Goal: Obtain resource: Download file/media

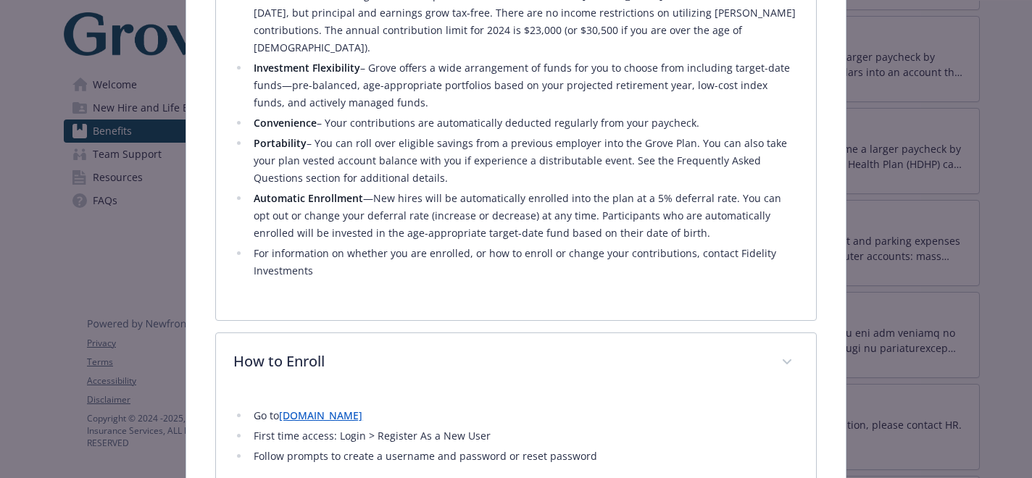
scroll to position [779, 0]
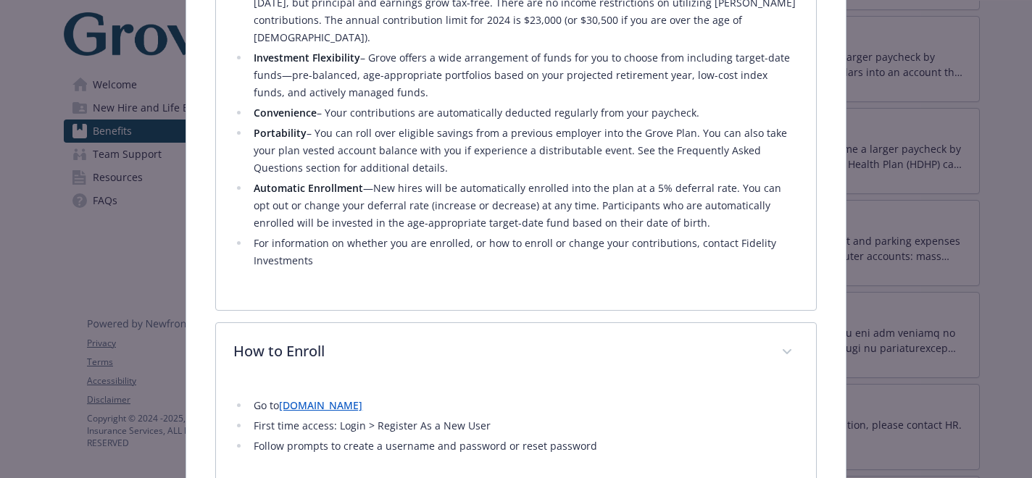
click at [311, 399] on link "[DOMAIN_NAME]" at bounding box center [320, 406] width 83 height 14
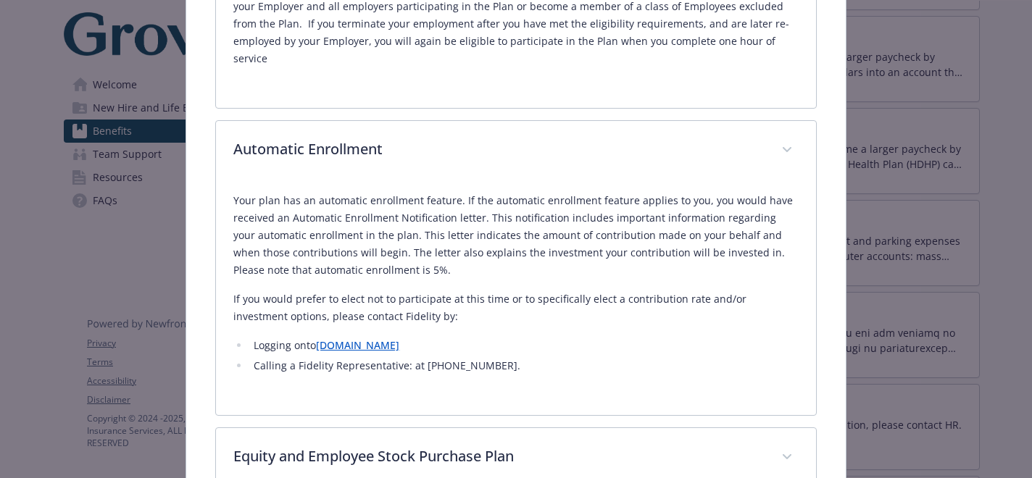
scroll to position [1915, 0]
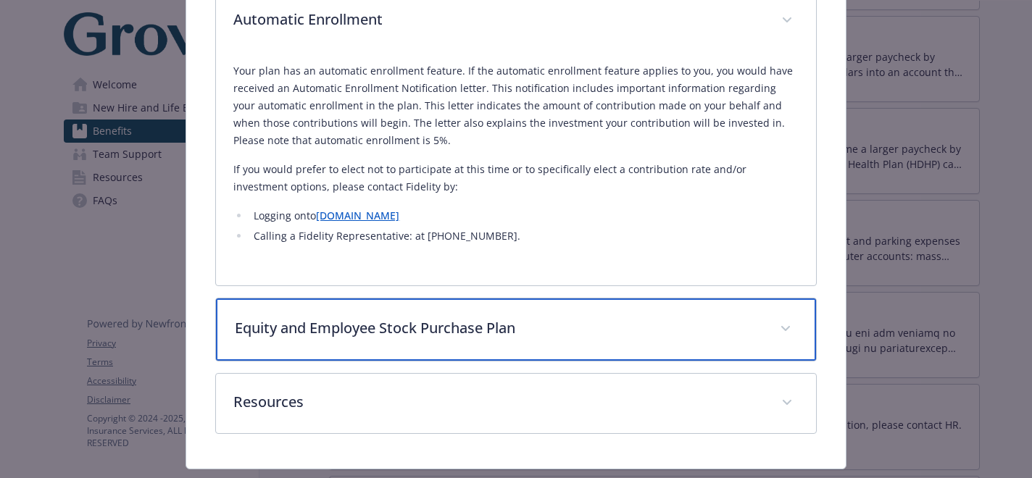
click at [460, 318] on p "Equity and Employee Stock Purchase Plan" at bounding box center [498, 329] width 527 height 22
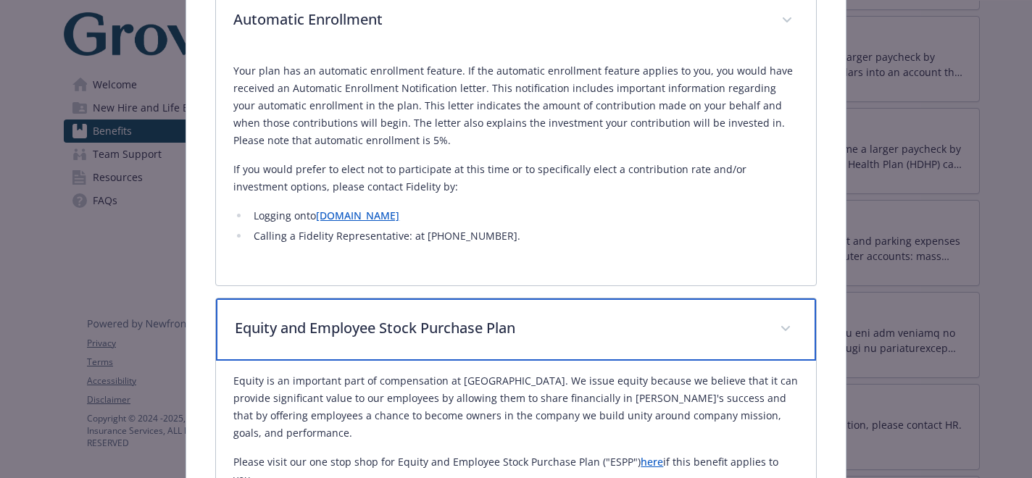
scroll to position [2051, 0]
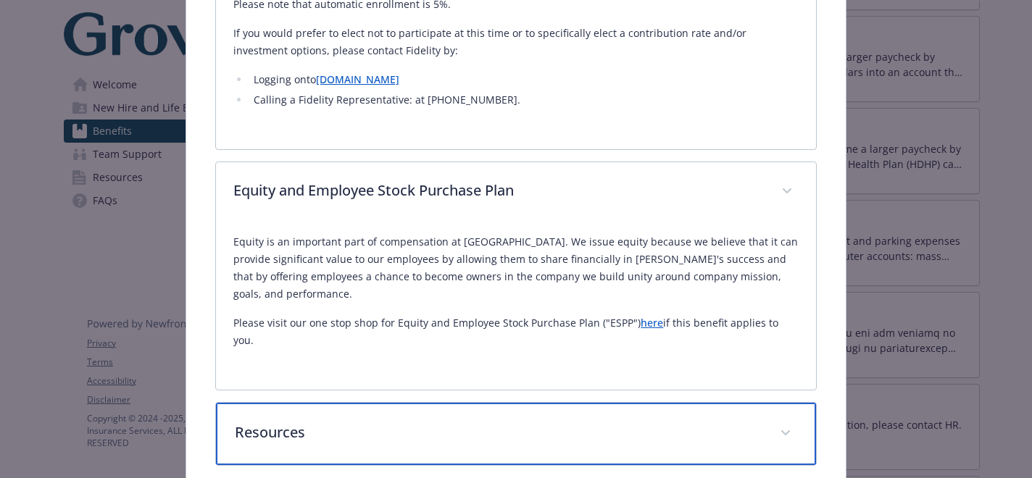
click at [444, 422] on p "Resources" at bounding box center [498, 433] width 527 height 22
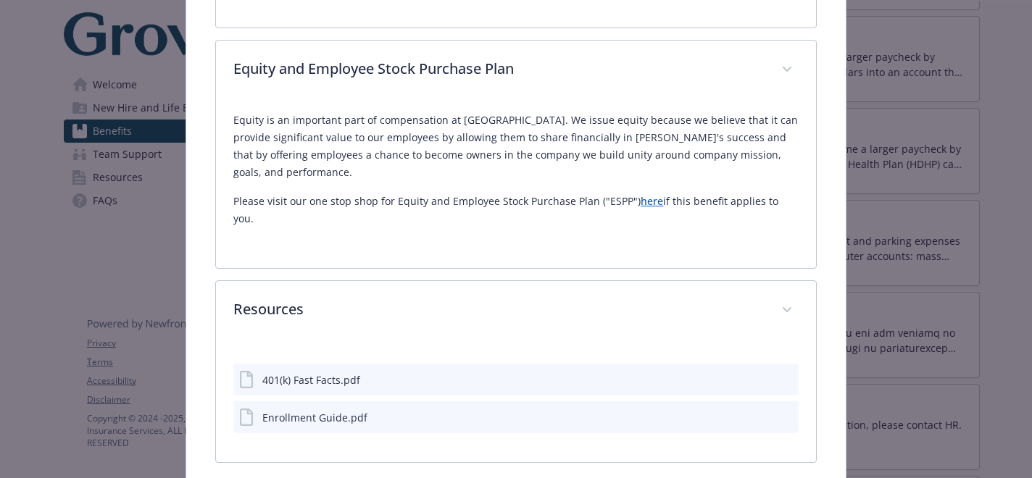
scroll to position [2170, 0]
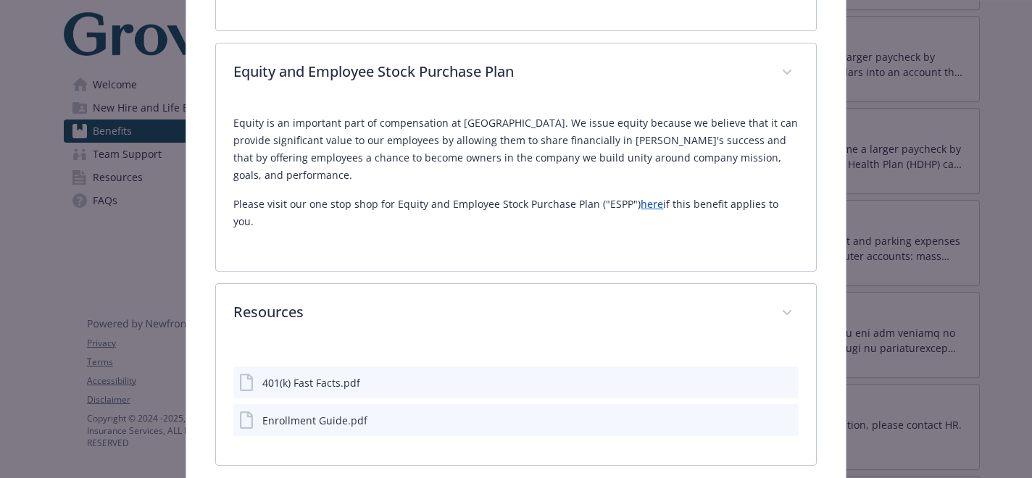
click at [348, 376] on div "401(k) Fast Facts.pdf" at bounding box center [311, 383] width 98 height 15
click at [766, 376] on icon "download file" at bounding box center [761, 382] width 12 height 12
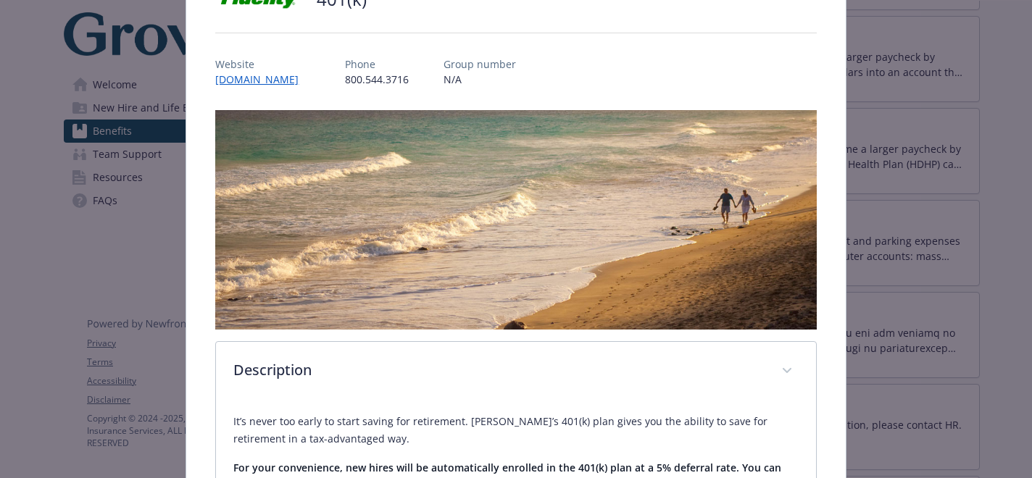
scroll to position [117, 0]
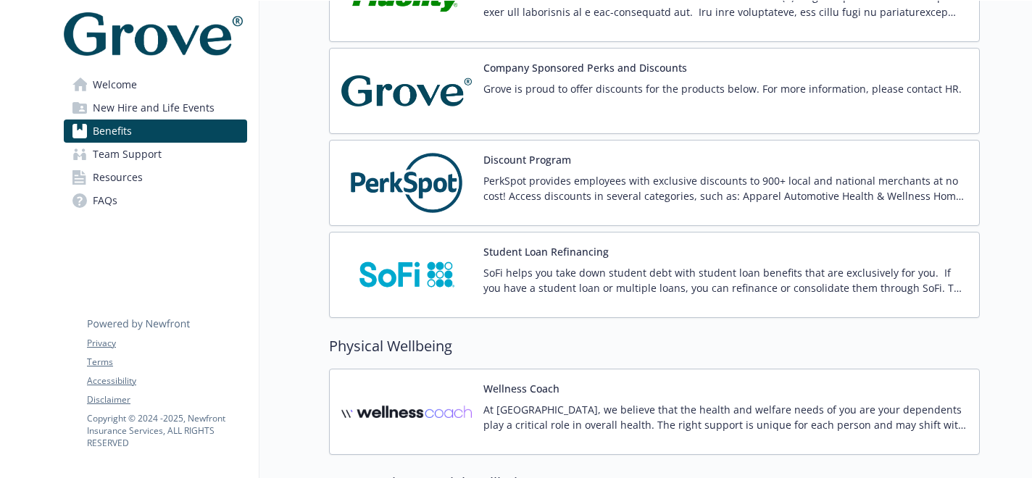
scroll to position [2179, 0]
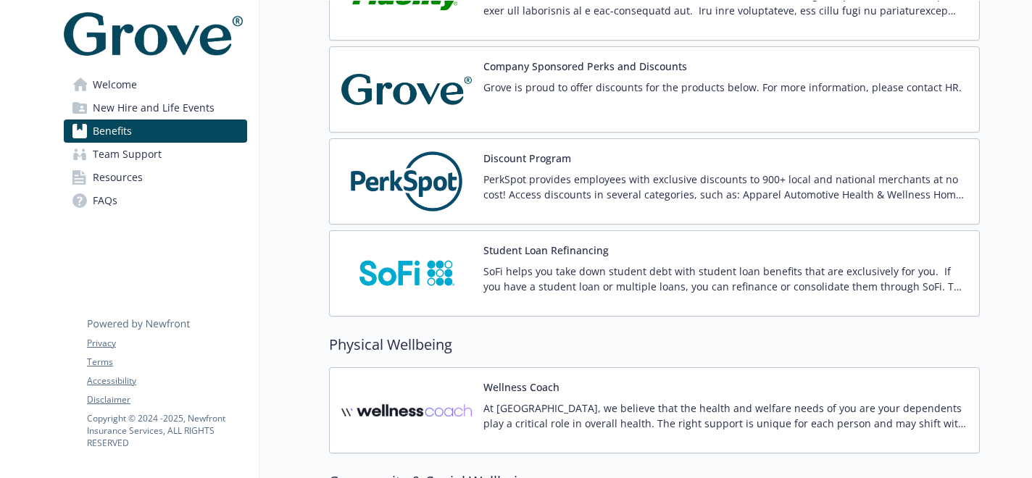
click at [631, 93] on p "Grove is proud to offer discounts for the products below. For more information,…" at bounding box center [723, 87] width 478 height 15
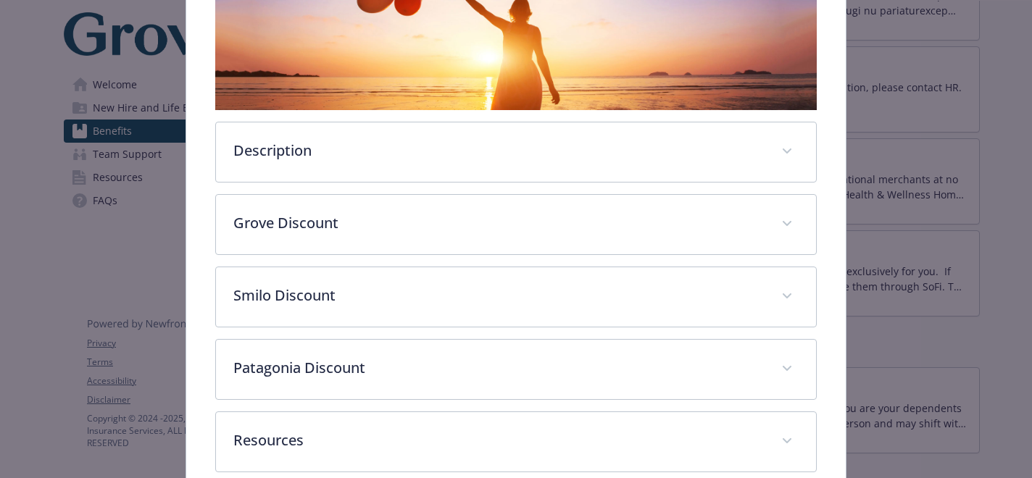
scroll to position [411, 0]
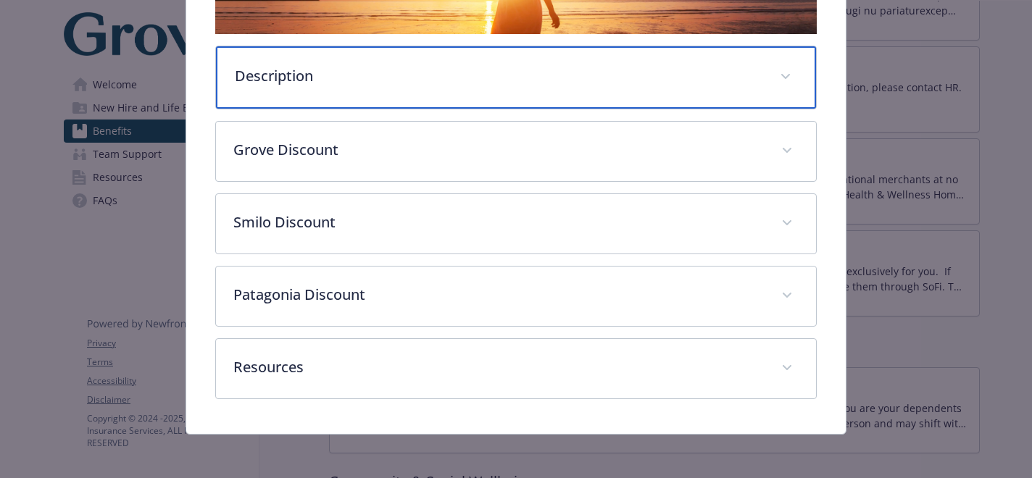
click at [625, 97] on div "Description" at bounding box center [516, 77] width 600 height 62
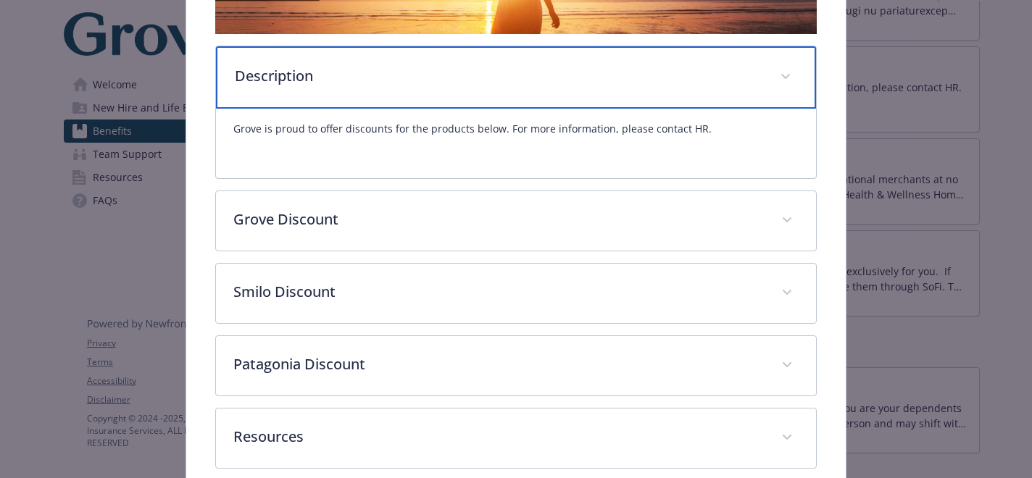
click at [625, 97] on div "Description" at bounding box center [516, 77] width 600 height 62
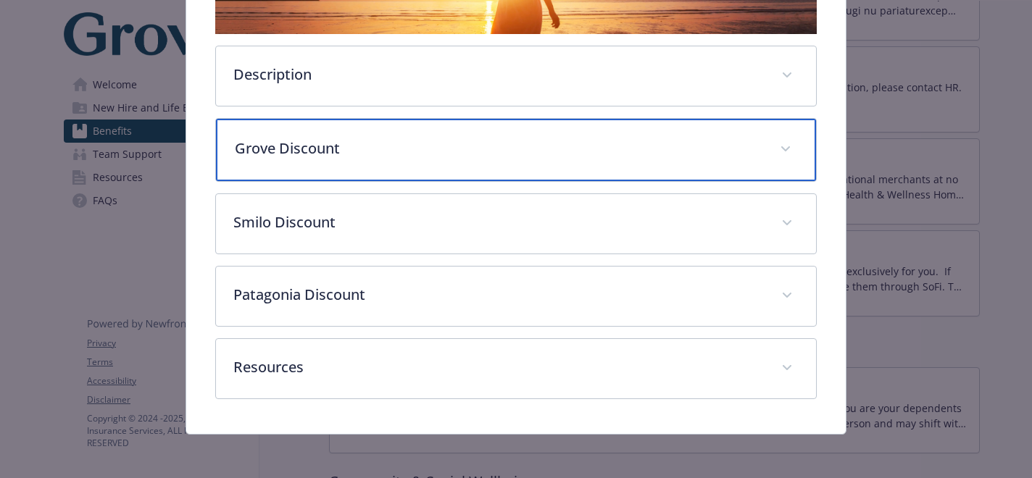
click at [616, 141] on p "Grove Discount" at bounding box center [498, 149] width 527 height 22
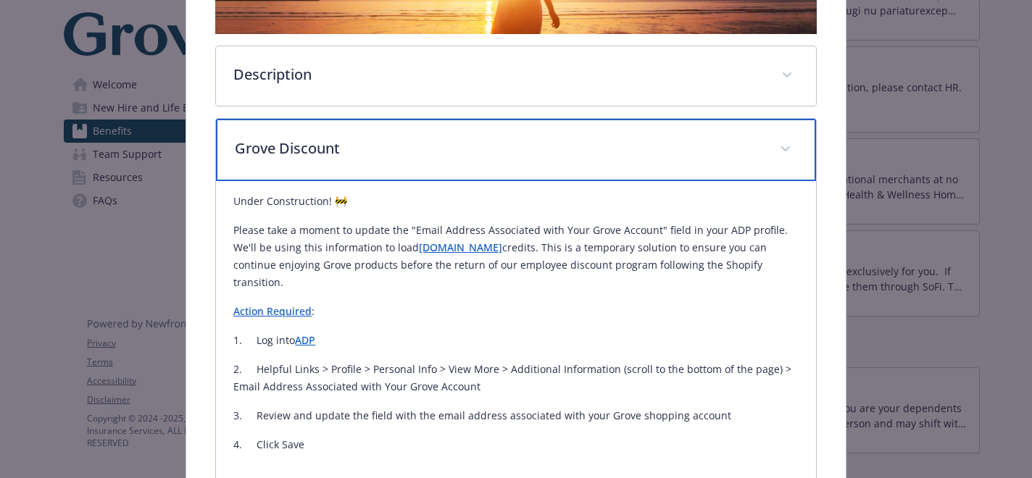
click at [613, 145] on p "Grove Discount" at bounding box center [498, 149] width 527 height 22
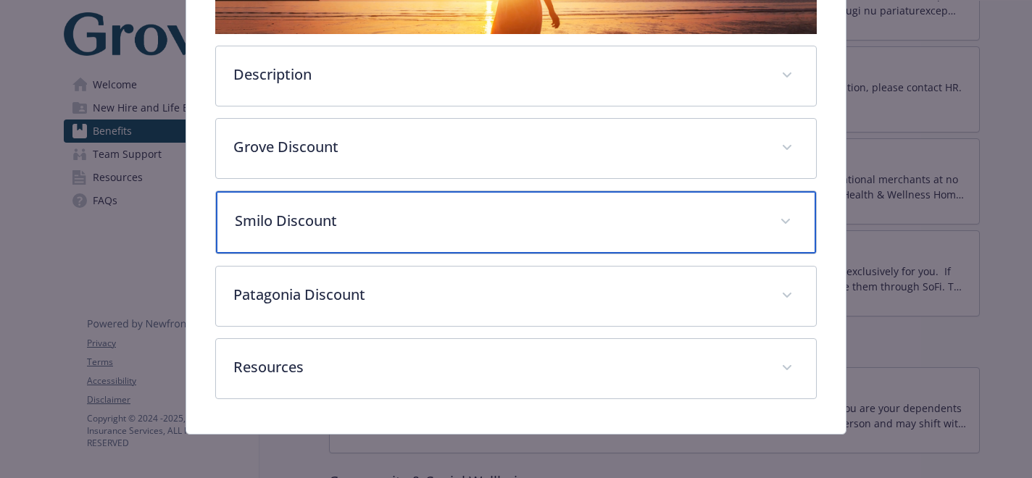
click at [588, 215] on p "Smilo Discount" at bounding box center [498, 221] width 527 height 22
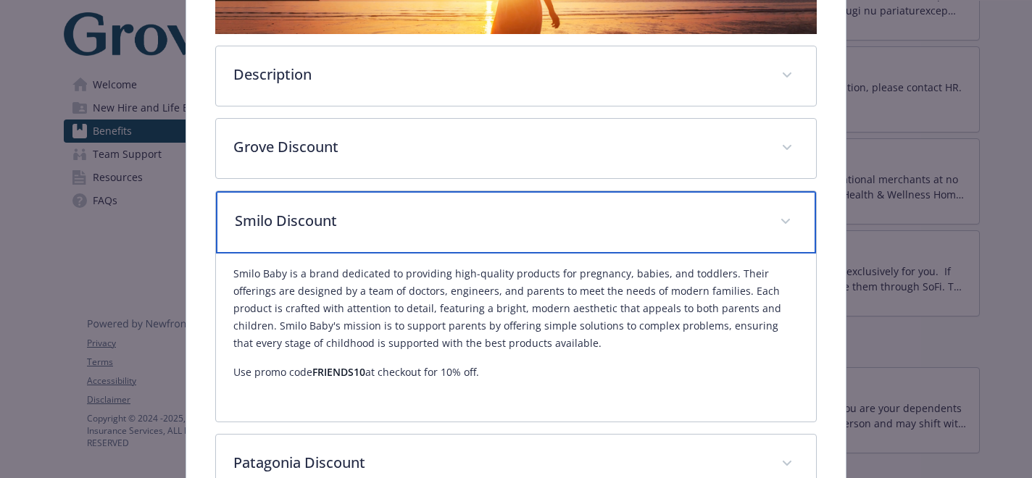
click at [588, 215] on p "Smilo Discount" at bounding box center [498, 221] width 527 height 22
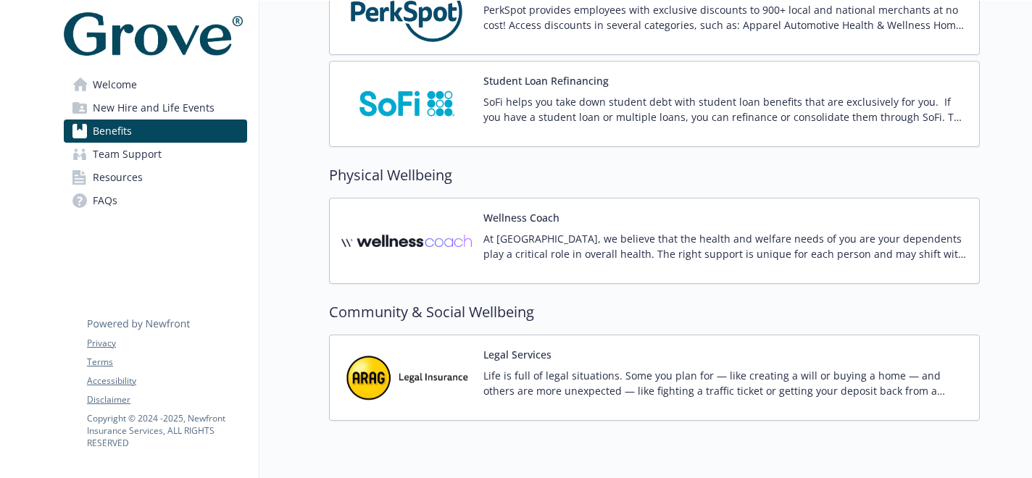
scroll to position [2395, 0]
